Goal: Check status

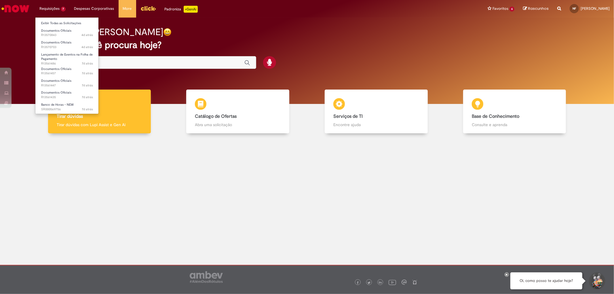
click at [51, 7] on li "Requisições 7 Exibir Todas as Solicitações Documentos Oficiais 4d atrás 4 dias …" at bounding box center [52, 8] width 35 height 17
click at [79, 25] on link "Exibir Todas as Solicitações" at bounding box center [66, 23] width 63 height 6
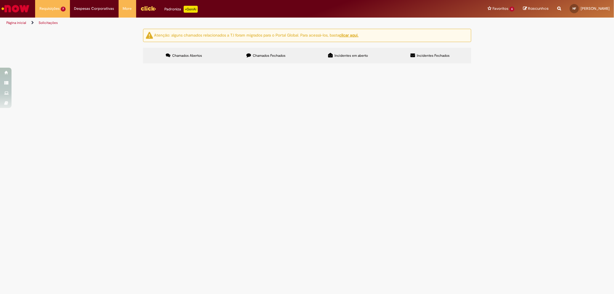
click at [257, 52] on label "Chamados Fechados" at bounding box center [266, 56] width 82 height 16
click at [0, 0] on button at bounding box center [0, 0] width 0 height 0
click at [38, 61] on link "Lançamento de Eventos na Folha de Pagamento 7d atrás 7 dias atrás R13561486" at bounding box center [66, 58] width 63 height 12
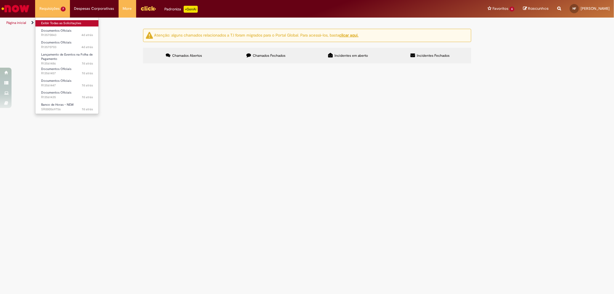
click at [61, 21] on link "Exibir Todas as Solicitações" at bounding box center [66, 23] width 63 height 6
click at [125, 65] on div "Atenção: alguns chamados relacionados a T.I foram migrados para o Portal Global…" at bounding box center [307, 47] width 614 height 36
